Goal: Task Accomplishment & Management: Manage account settings

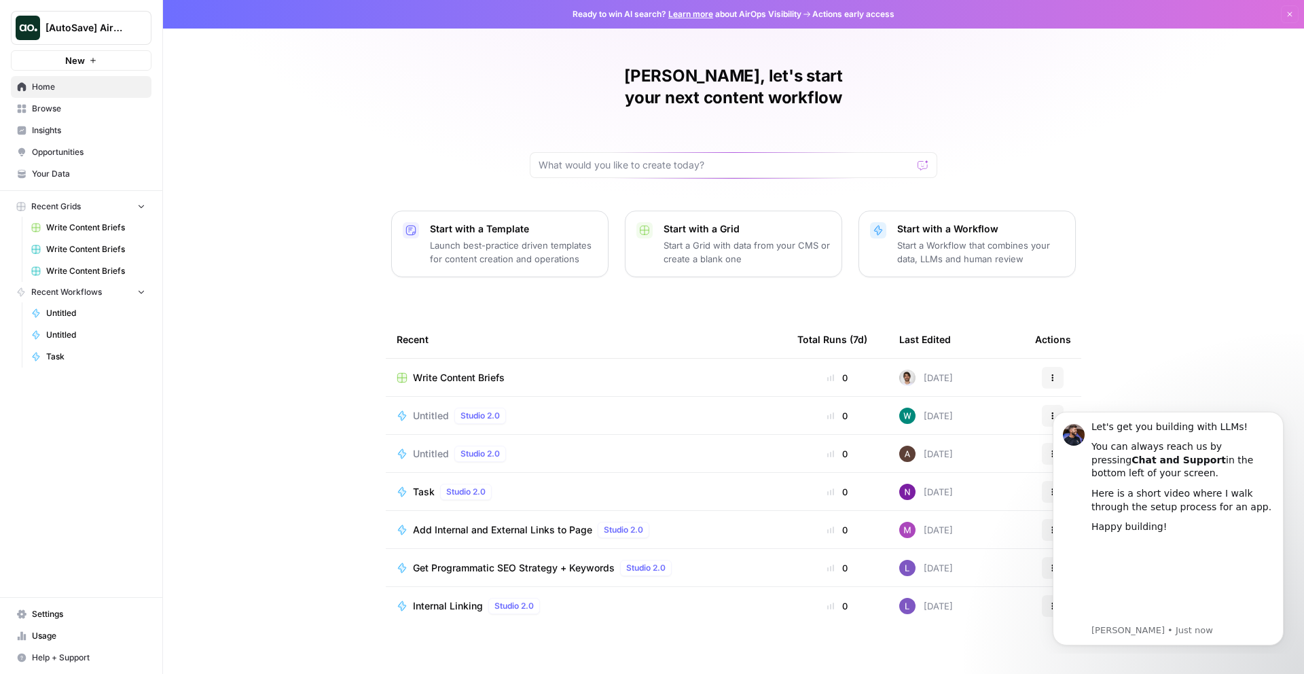
click at [483, 222] on p "Start with a Template" at bounding box center [513, 229] width 167 height 14
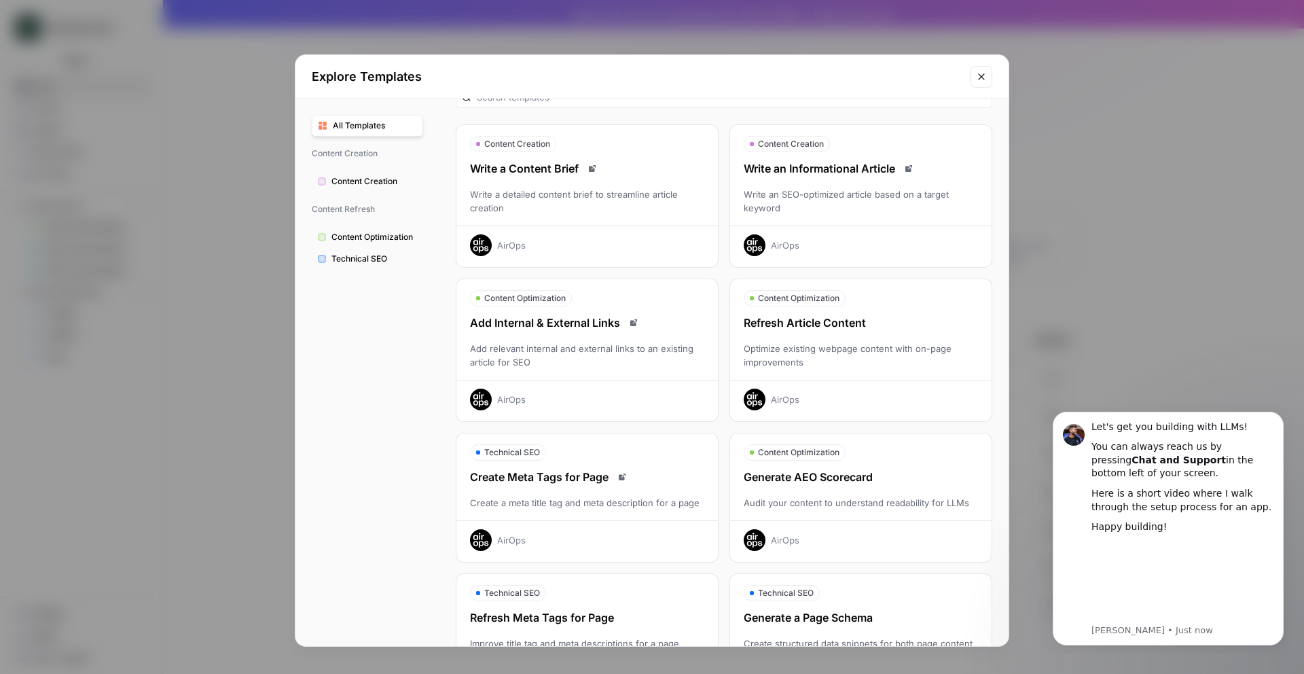
scroll to position [256, 0]
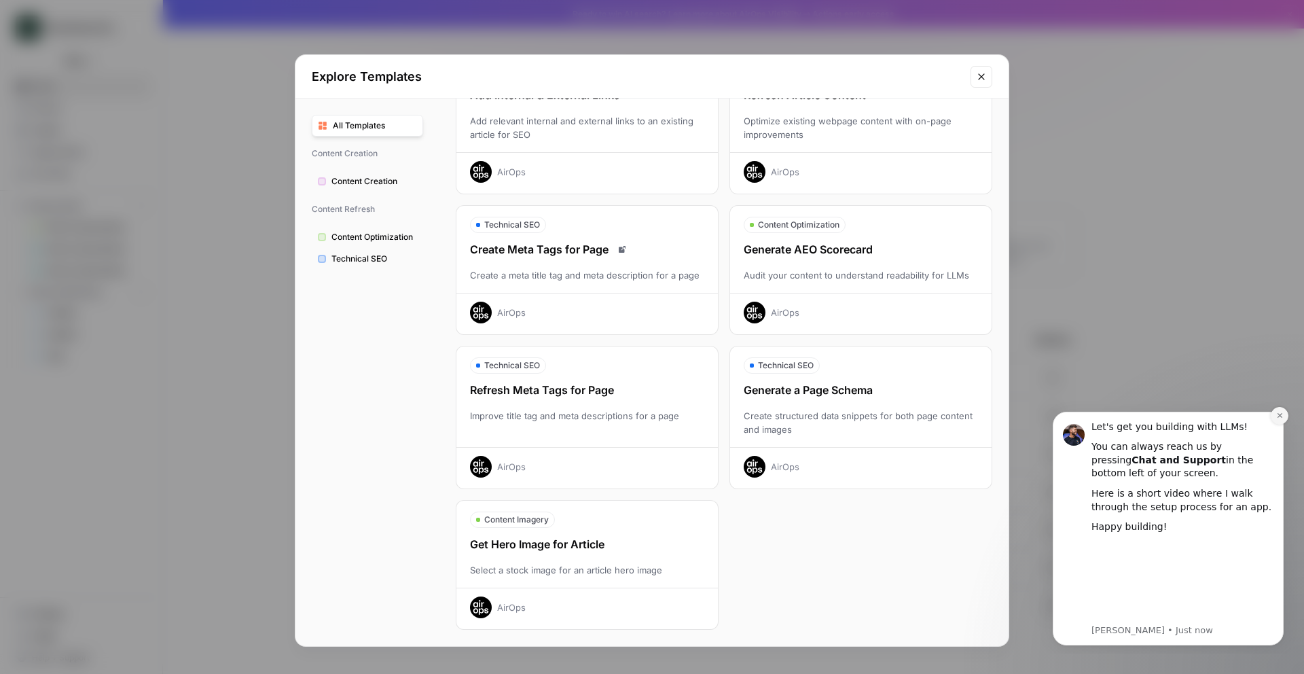
click at [1282, 417] on icon "Dismiss notification" at bounding box center [1280, 415] width 7 height 7
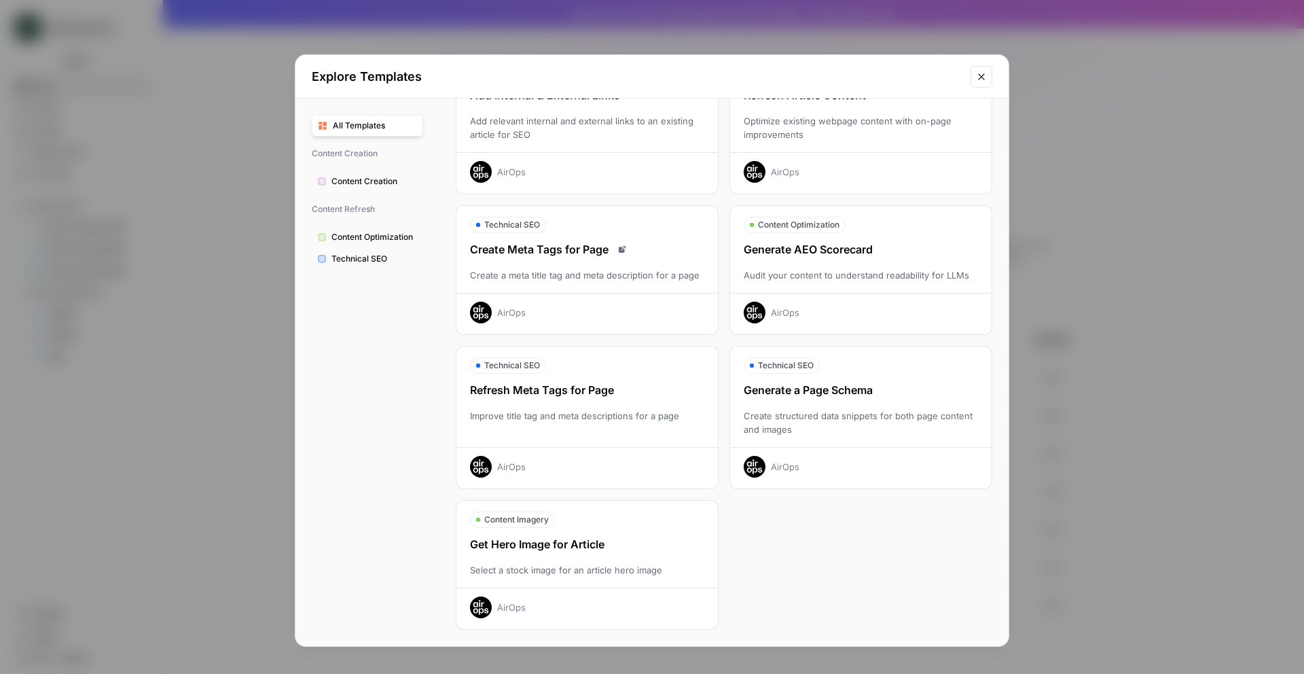
scroll to position [0, 0]
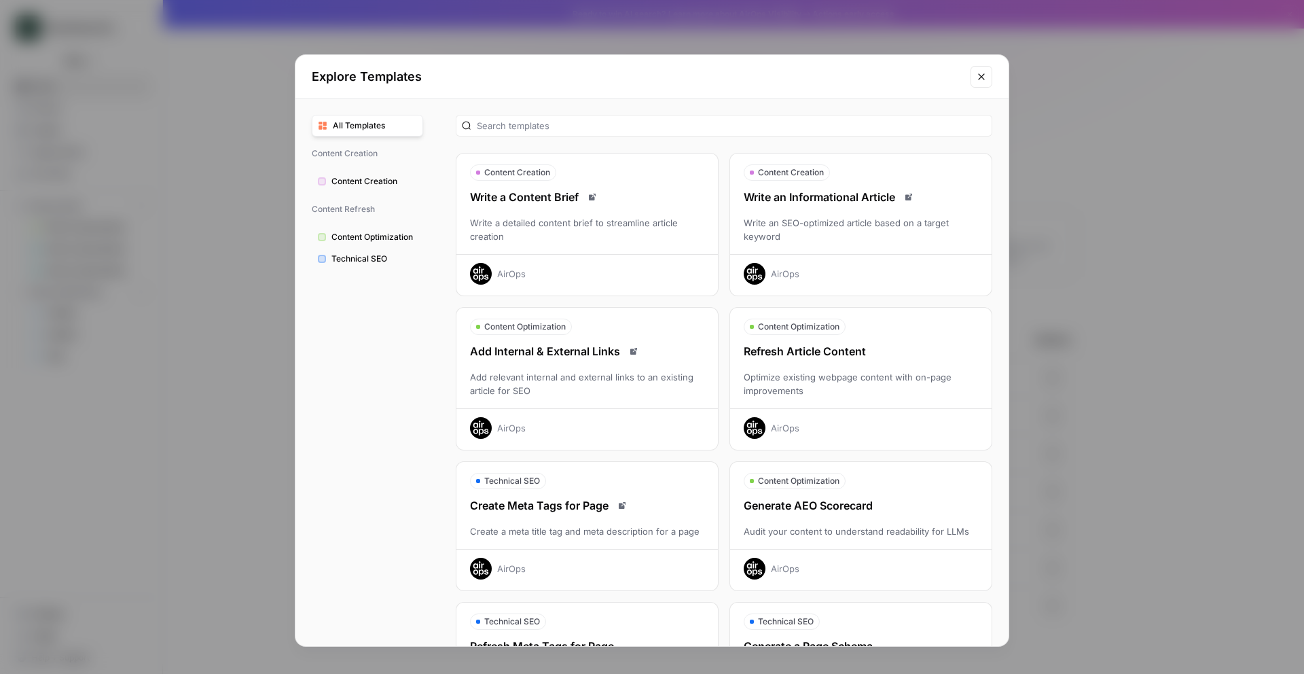
click at [975, 68] on button "Close modal" at bounding box center [982, 77] width 22 height 22
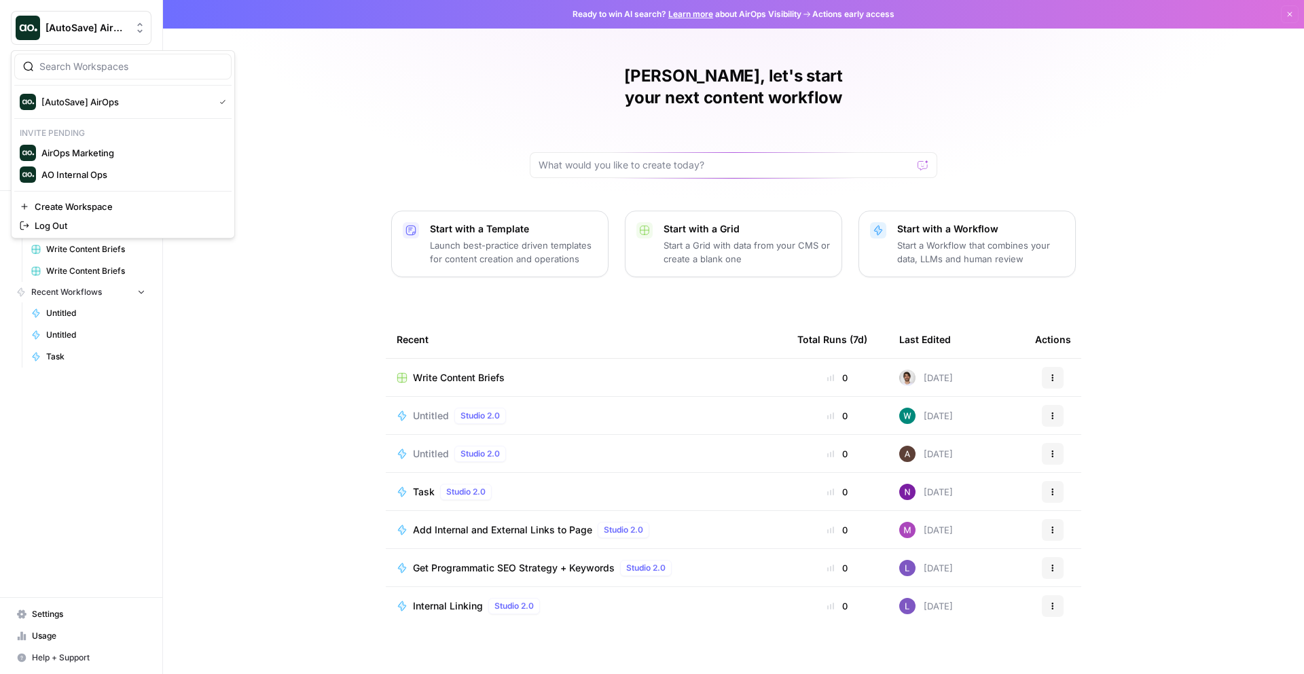
click at [69, 35] on AirOps"] "[AutoSave] AirOps" at bounding box center [81, 28] width 141 height 34
click at [476, 222] on p "Start with a Template" at bounding box center [513, 229] width 167 height 14
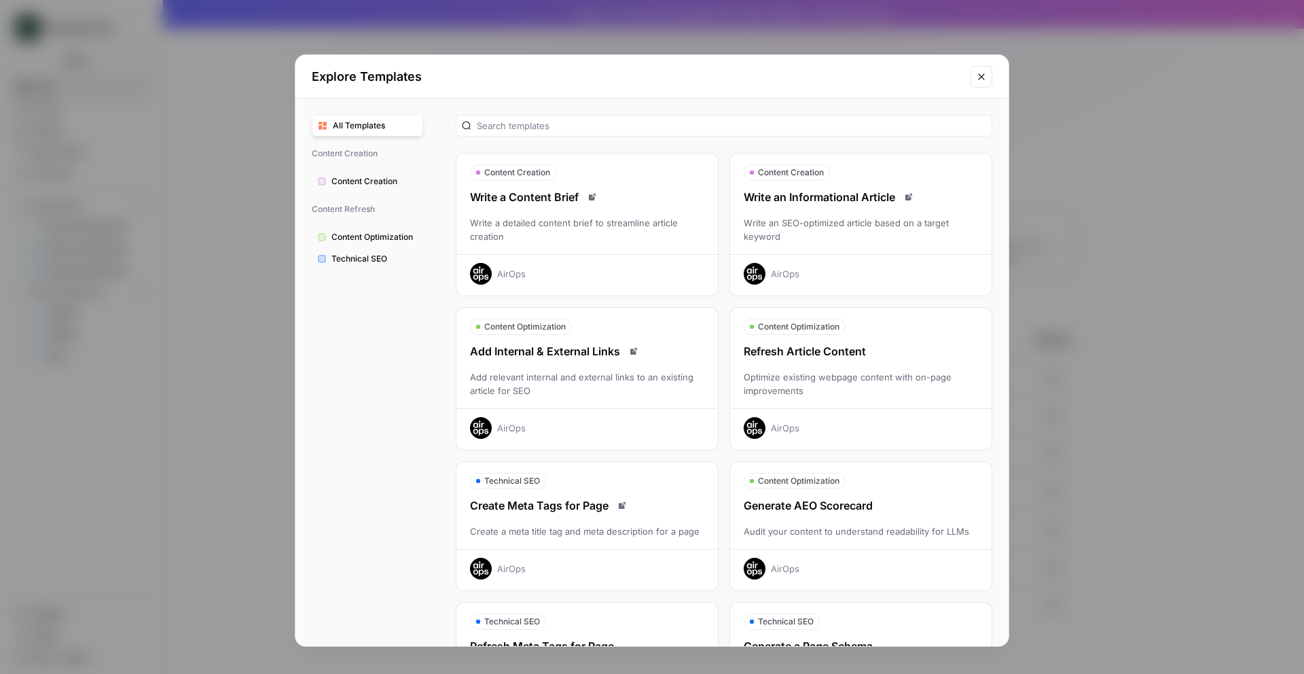
click at [983, 80] on icon "Close modal" at bounding box center [981, 76] width 11 height 11
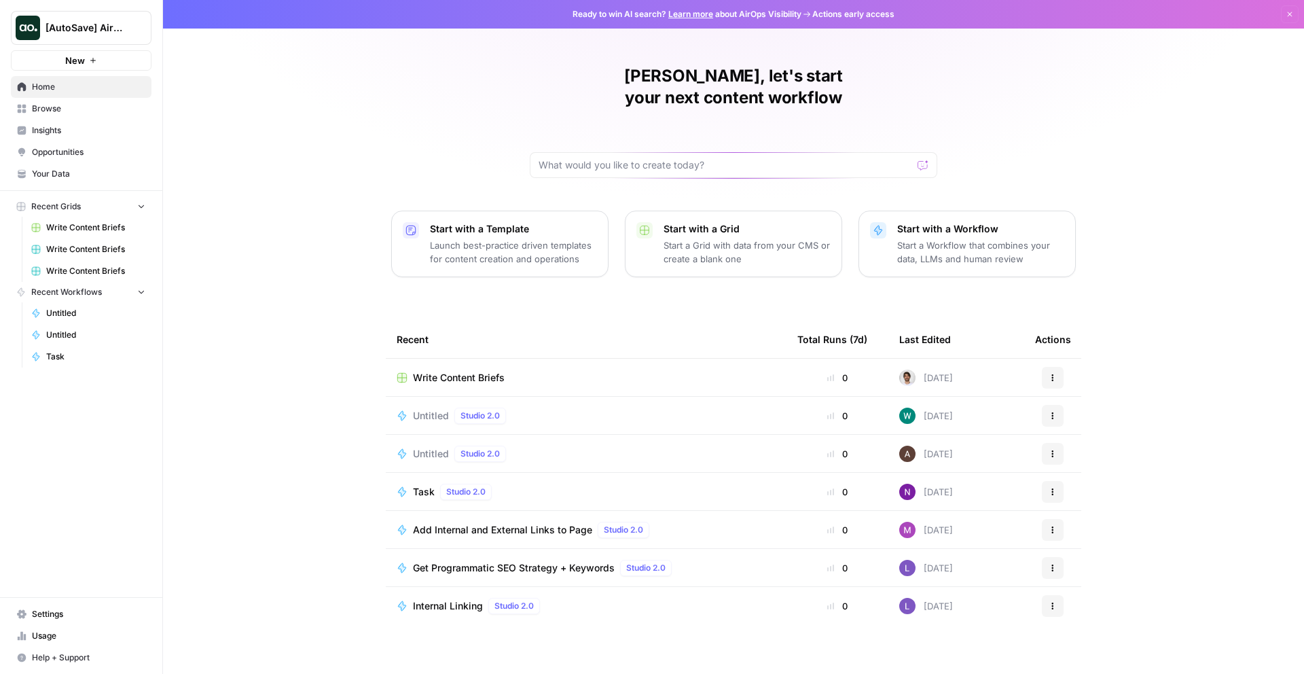
click at [80, 63] on span "New" at bounding box center [75, 61] width 20 height 14
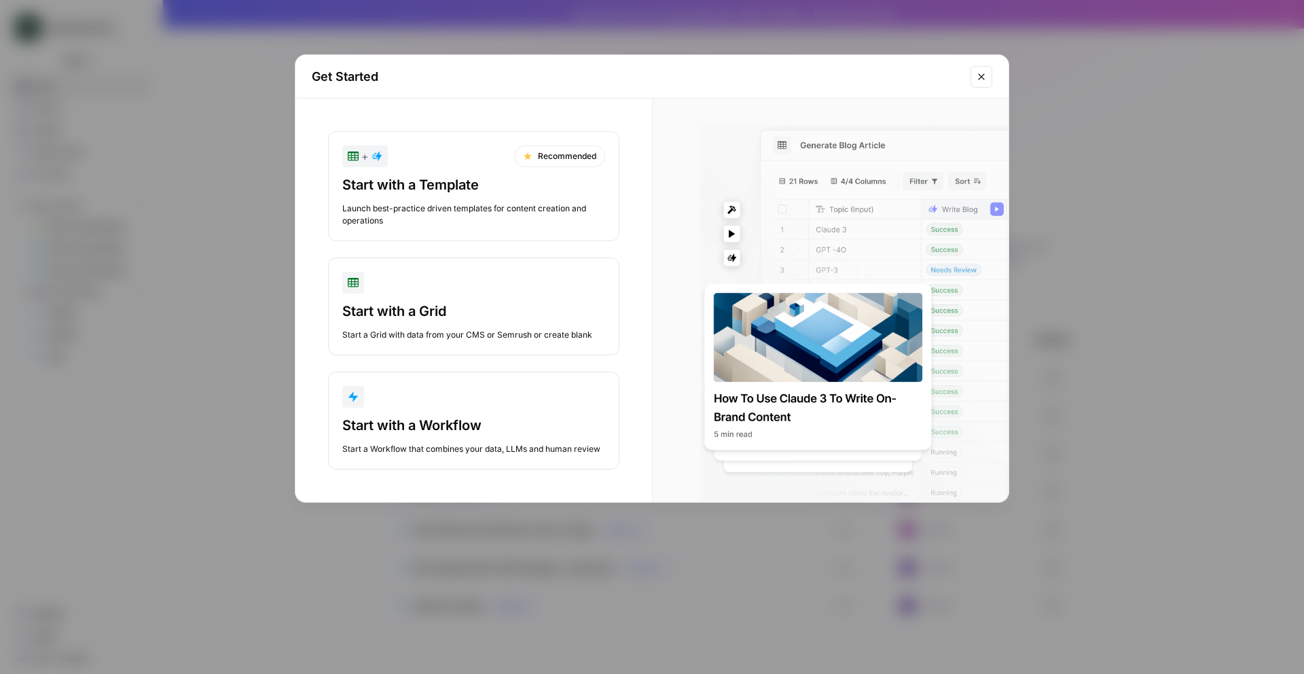
click at [982, 77] on icon "Close modal" at bounding box center [981, 76] width 11 height 11
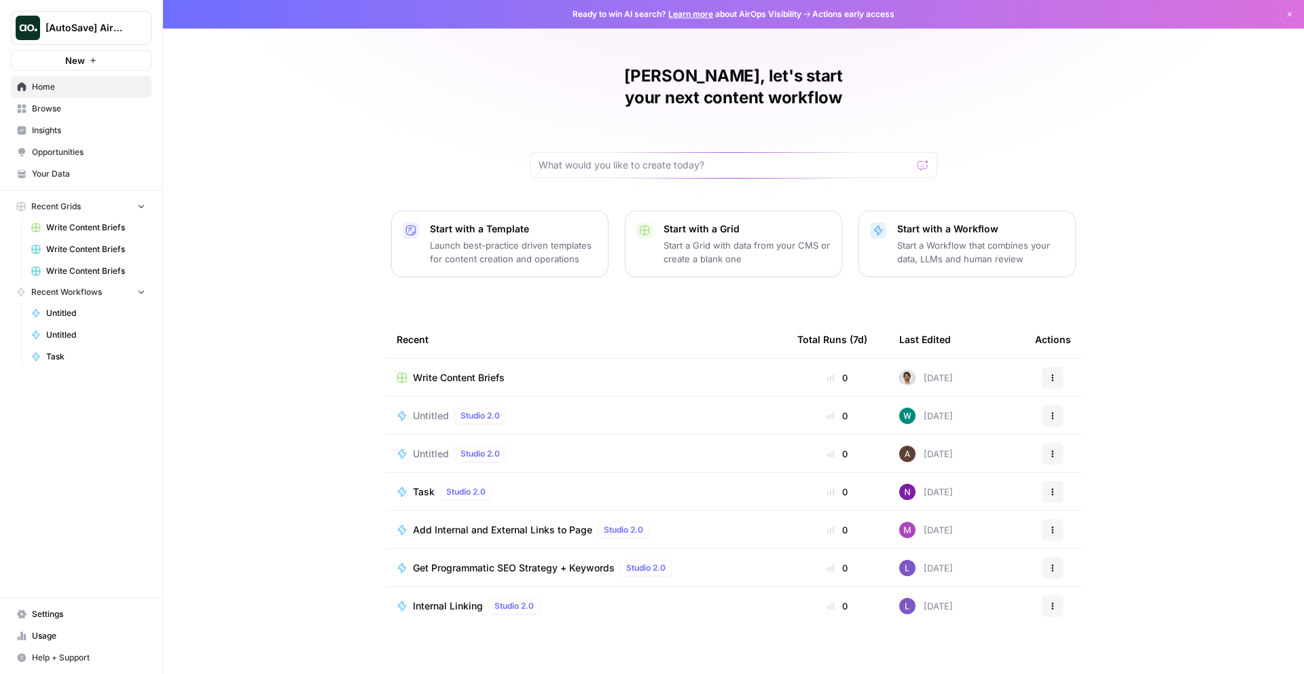
click at [91, 27] on span "[AutoSave] AirOps" at bounding box center [87, 28] width 82 height 14
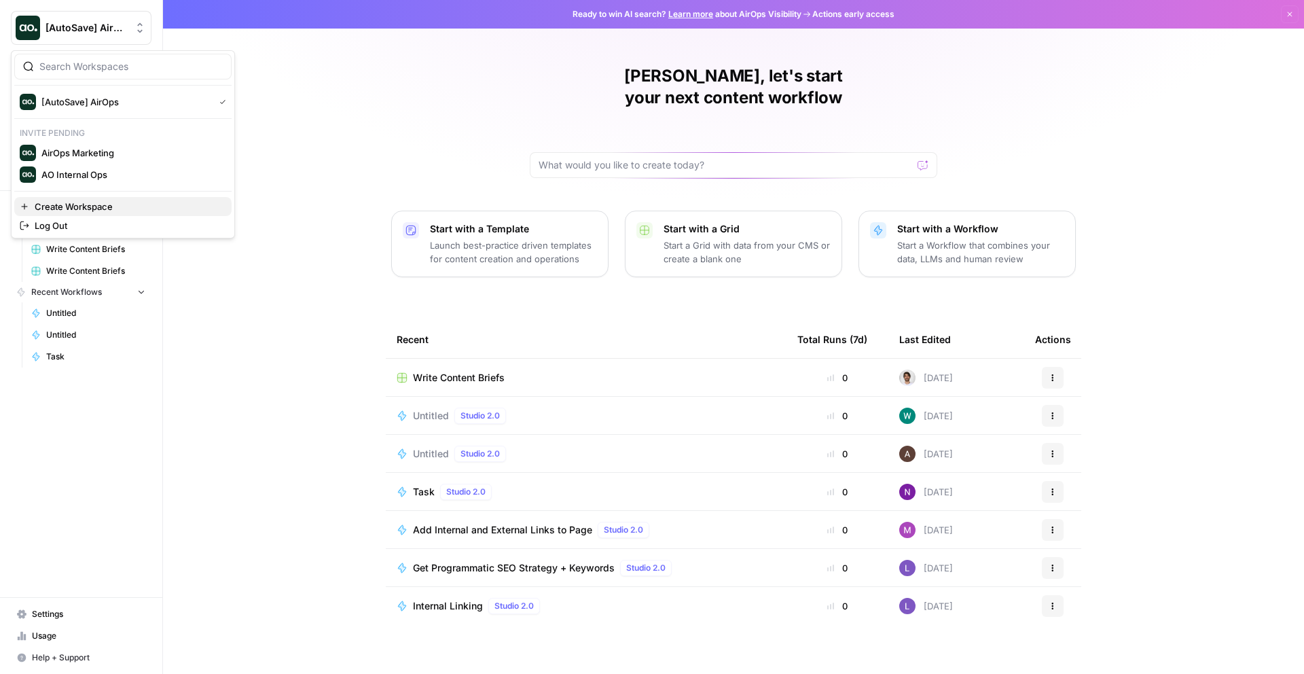
click at [78, 206] on span "Create Workspace" at bounding box center [128, 207] width 186 height 14
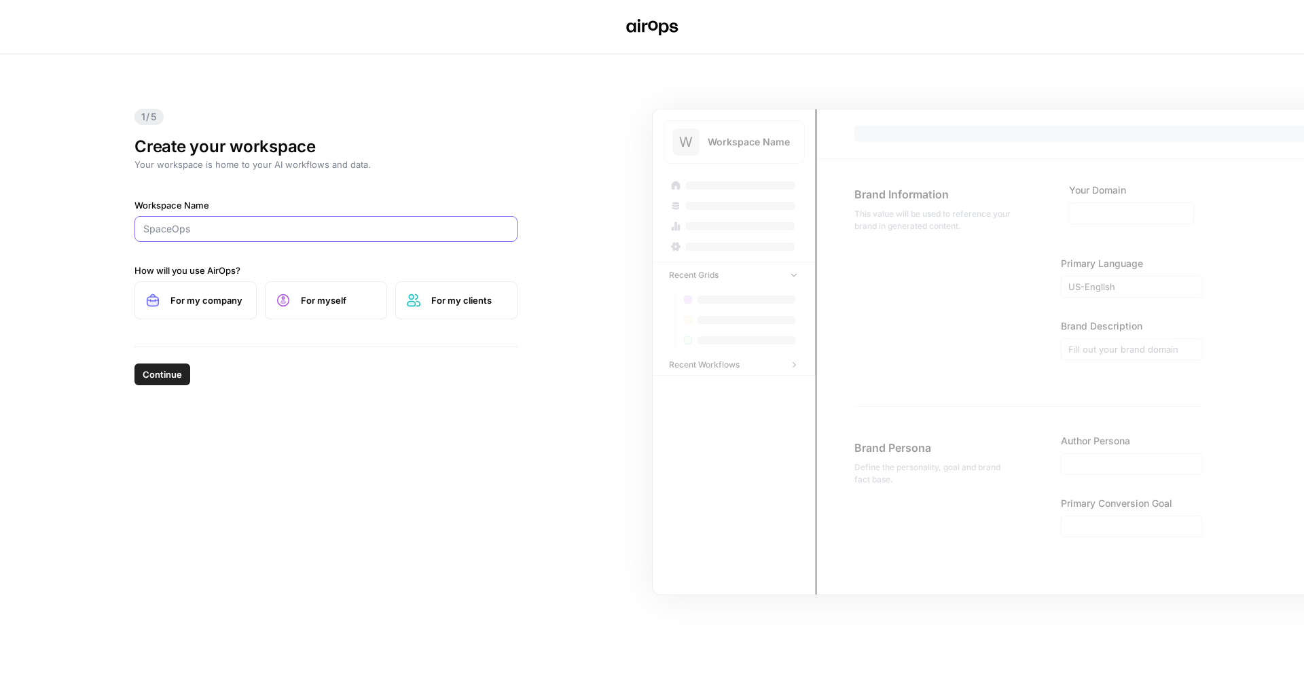
click at [179, 230] on input "Workspace Name" at bounding box center [326, 229] width 366 height 14
type input "T"
type input "[PERSON_NAME] - Test"
click at [177, 303] on span "For my company" at bounding box center [208, 301] width 75 height 14
click at [162, 370] on span "Continue" at bounding box center [162, 375] width 39 height 14
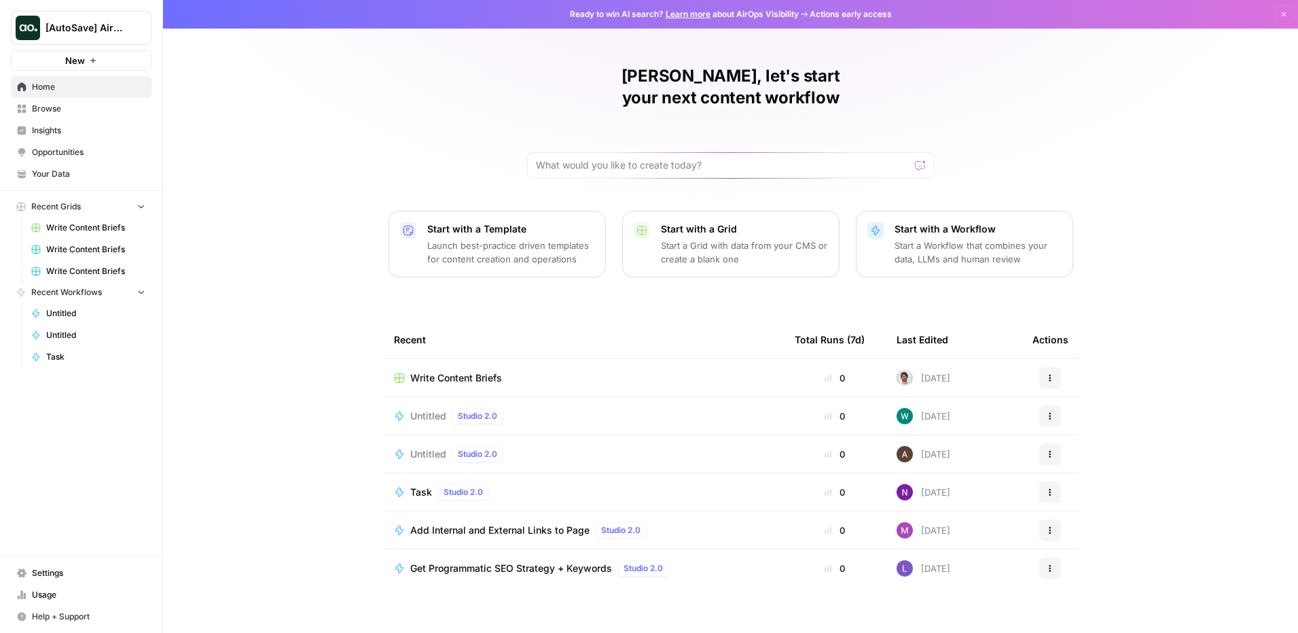
click at [72, 571] on span "Settings" at bounding box center [88, 573] width 113 height 12
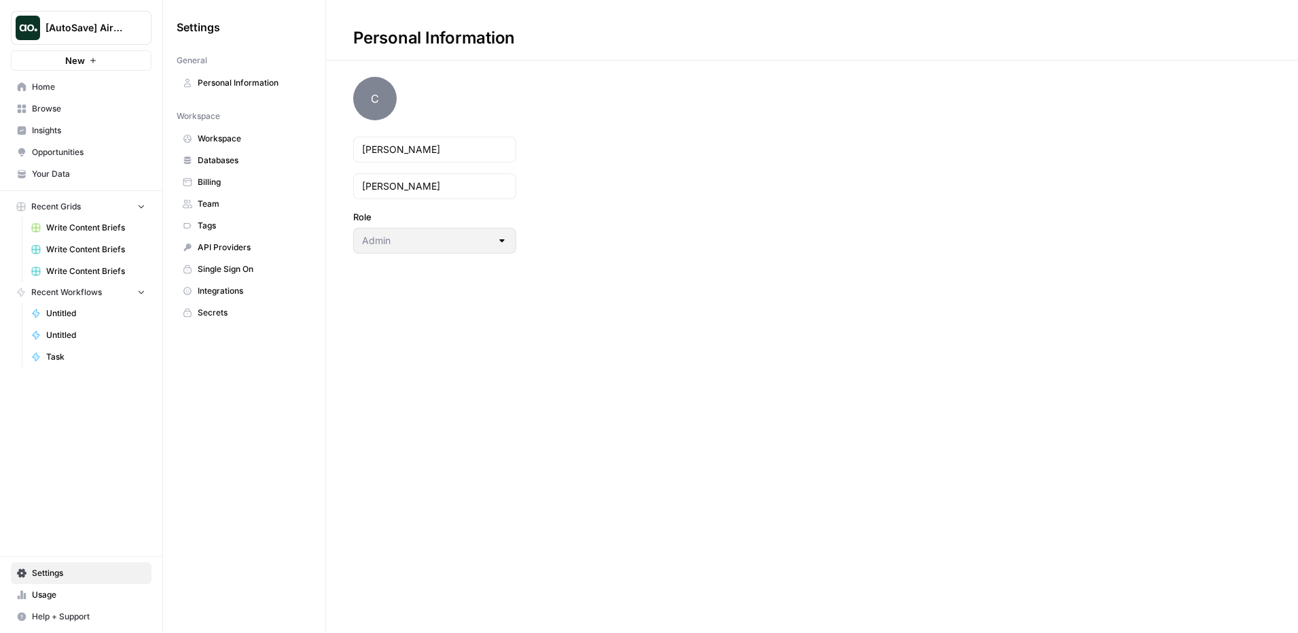
click at [214, 128] on link "Workspace" at bounding box center [244, 139] width 135 height 22
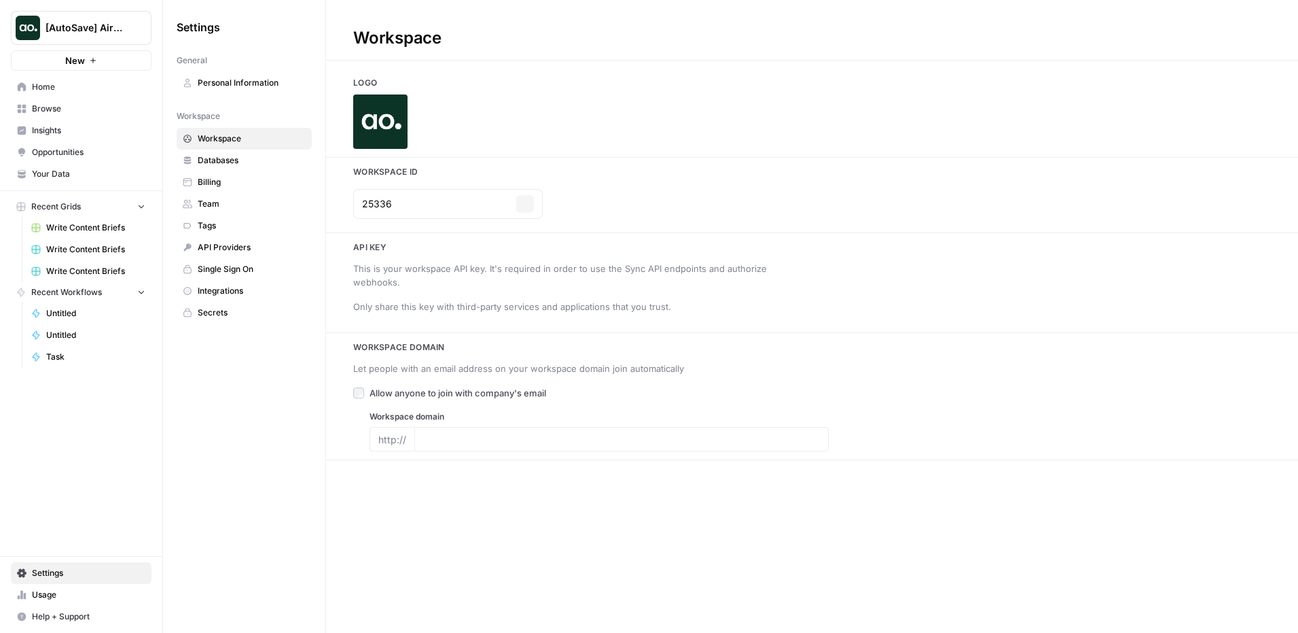
type input "airops.com"
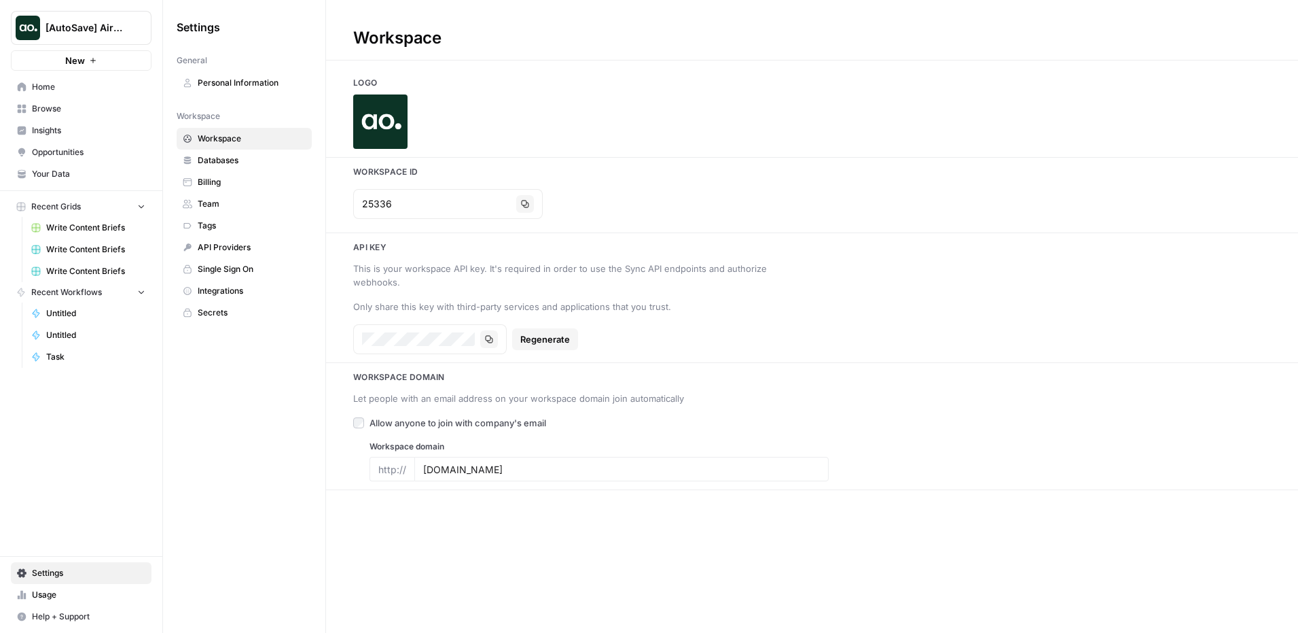
click at [52, 88] on span "Home" at bounding box center [88, 87] width 113 height 12
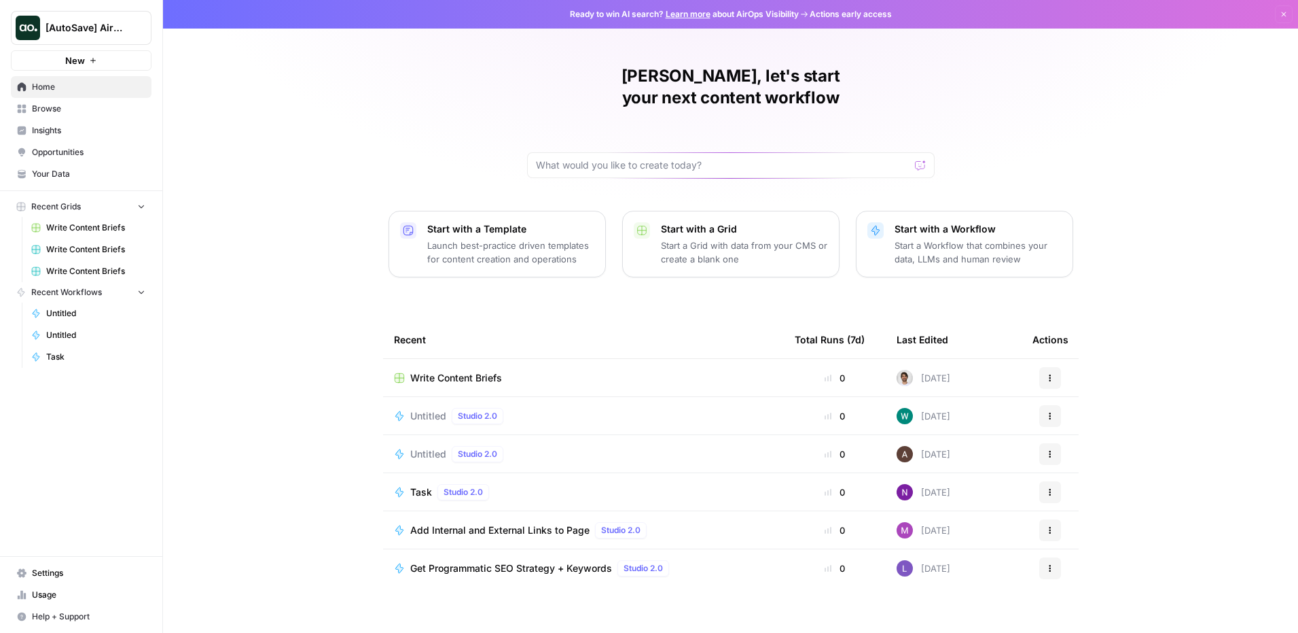
click at [82, 34] on span "[AutoSave] AirOps" at bounding box center [87, 28] width 82 height 14
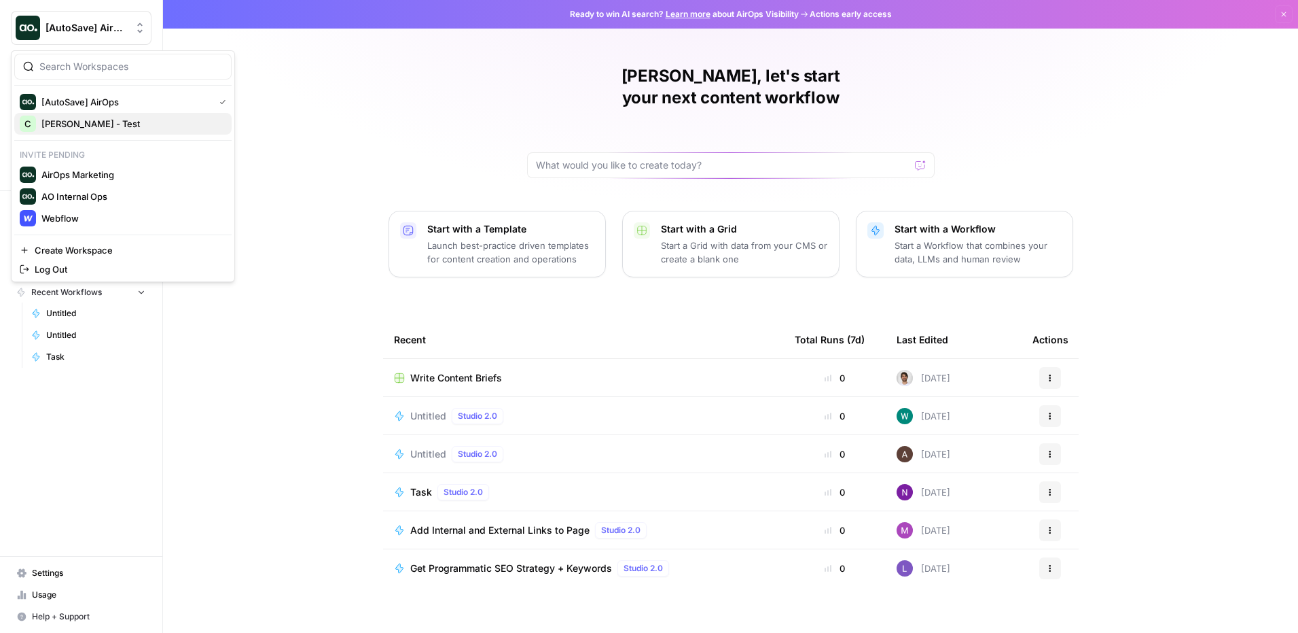
click at [73, 126] on span "[PERSON_NAME] - Test" at bounding box center [130, 124] width 179 height 14
